Goal: Task Accomplishment & Management: Manage account settings

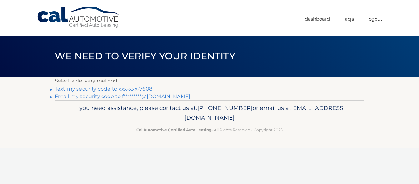
click at [140, 95] on link "Email my security code to f*********@gmail.com" at bounding box center [123, 96] width 136 height 6
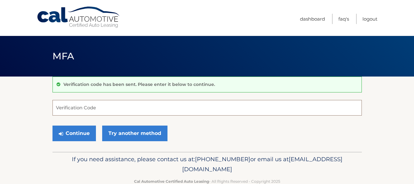
click at [165, 112] on input "Verification Code" at bounding box center [208, 108] width 310 height 16
paste input "165390"
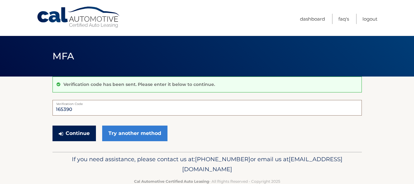
type input "165390"
click at [69, 134] on button "Continue" at bounding box center [74, 134] width 43 height 16
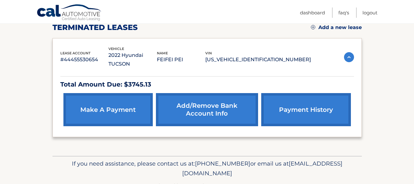
scroll to position [94, 0]
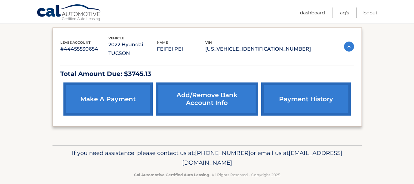
click at [344, 42] on div "lease account #44455530654 vehicle 2022 Hyundai TUCSON name FEIFEI PEI vin 5NMJ…" at bounding box center [207, 46] width 294 height 23
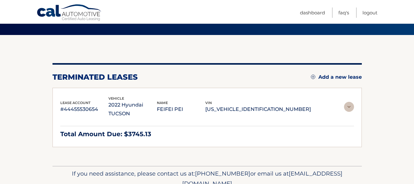
scroll to position [41, 0]
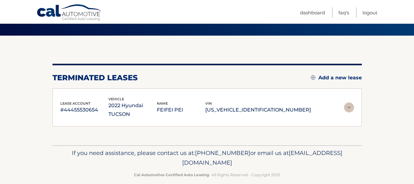
click at [350, 103] on img at bounding box center [349, 108] width 10 height 10
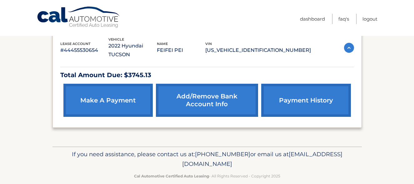
scroll to position [102, 0]
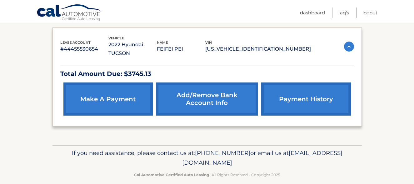
click at [122, 83] on link "make a payment" at bounding box center [107, 99] width 89 height 33
click at [216, 99] on link "Add/Remove bank account info" at bounding box center [207, 99] width 102 height 33
click at [303, 102] on link "payment history" at bounding box center [305, 99] width 89 height 33
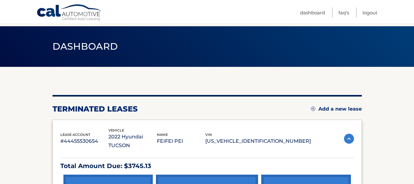
scroll to position [0, 0]
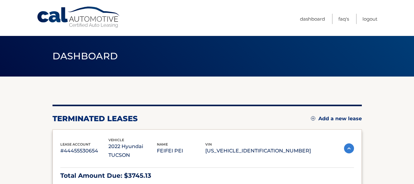
click at [83, 13] on link "Cal Automotive" at bounding box center [79, 17] width 84 height 22
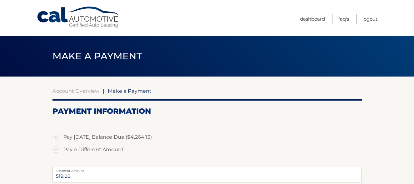
select select "MThmNDljZmMtMDVmMi00NWM3LWI2YjItZWM3NTY3NmJlYTM5"
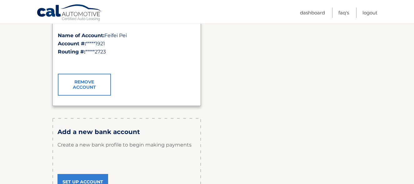
scroll to position [213, 0]
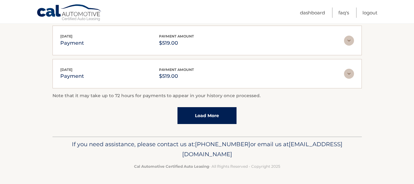
scroll to position [8, 0]
